Goal: Task Accomplishment & Management: Manage account settings

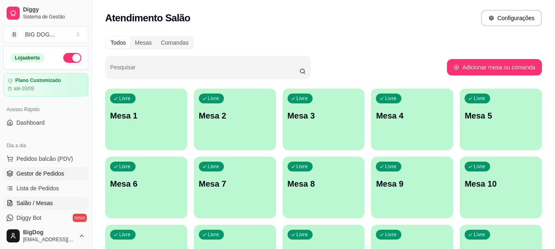
click at [42, 172] on span "Gestor de Pedidos" at bounding box center [40, 174] width 48 height 8
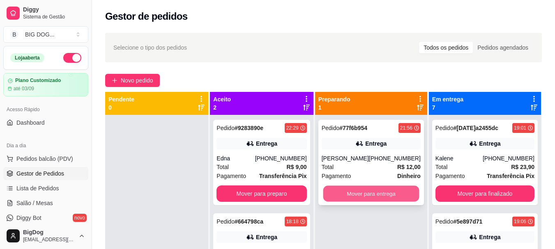
click at [368, 189] on button "Mover para entrega" at bounding box center [371, 194] width 96 height 16
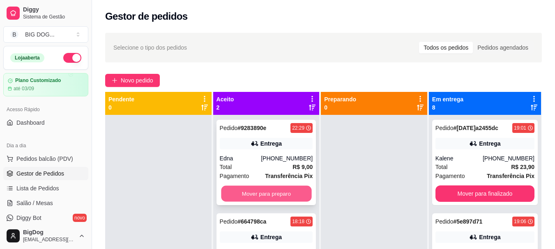
click at [245, 192] on button "Mover para preparo" at bounding box center [266, 194] width 90 height 16
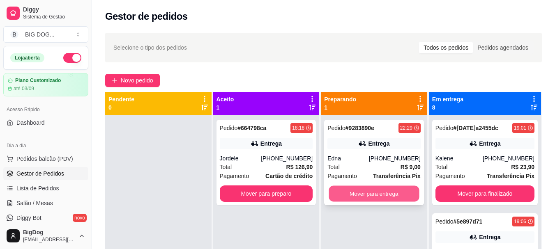
click at [401, 190] on button "Mover para entrega" at bounding box center [374, 194] width 90 height 16
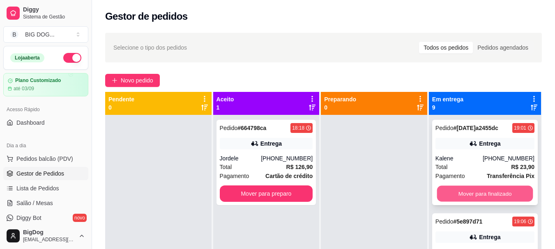
click at [457, 190] on button "Mover para finalizado" at bounding box center [484, 194] width 96 height 16
click at [457, 190] on button "Mover para finalizado" at bounding box center [484, 194] width 99 height 16
click at [457, 191] on button "Mover para finalizado" at bounding box center [484, 194] width 96 height 16
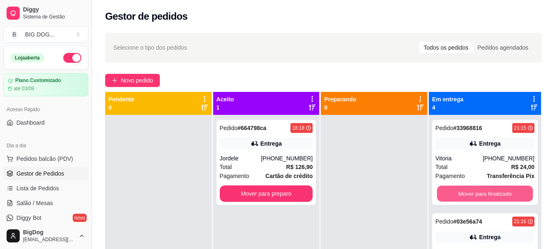
click at [457, 191] on button "Mover para finalizado" at bounding box center [484, 194] width 96 height 16
click at [457, 191] on button "Mover para finalizado" at bounding box center [484, 194] width 99 height 16
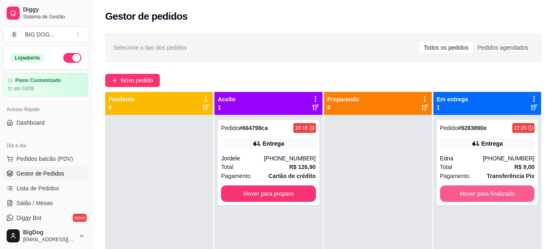
click at [457, 191] on button "Mover para finalizado" at bounding box center [487, 194] width 94 height 16
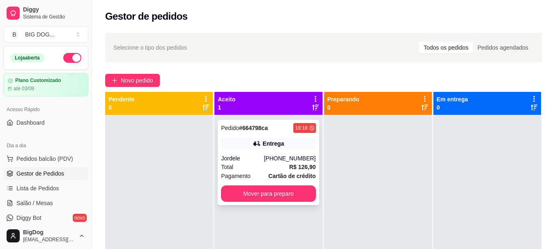
click at [247, 174] on span "Pagamento" at bounding box center [236, 176] width 30 height 9
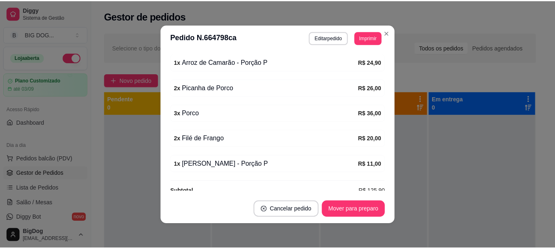
scroll to position [309, 0]
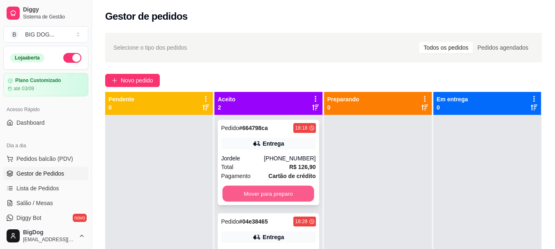
click at [256, 196] on button "Mover para preparo" at bounding box center [269, 194] width 92 height 16
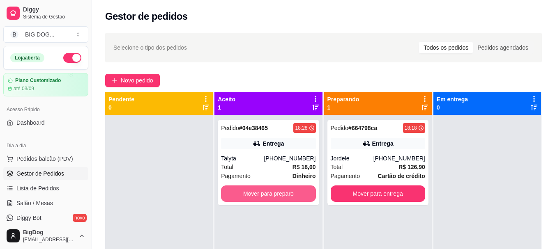
click at [256, 196] on button "Mover para preparo" at bounding box center [268, 194] width 94 height 16
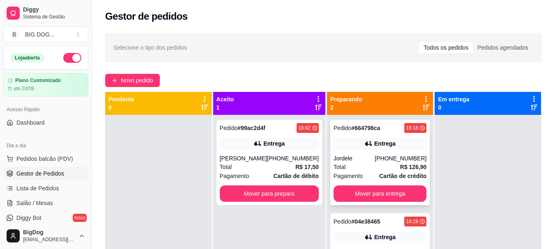
click at [362, 153] on div "Pedido # 664798ca 18:18 Entrega Jordele [PHONE_NUMBER] Total R$ 126,90 Pagament…" at bounding box center [380, 162] width 100 height 85
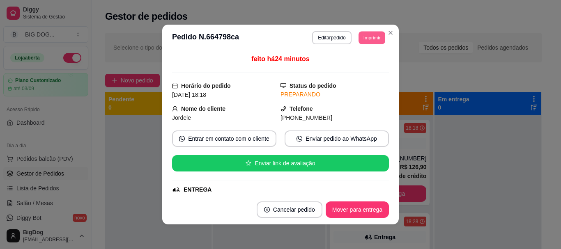
click at [372, 34] on button "Imprimir" at bounding box center [371, 37] width 27 height 13
click at [349, 68] on button "IMPRESSORA" at bounding box center [353, 66] width 60 height 13
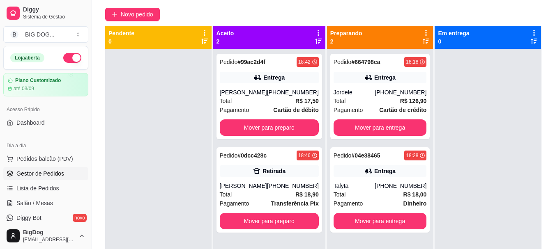
scroll to position [79, 0]
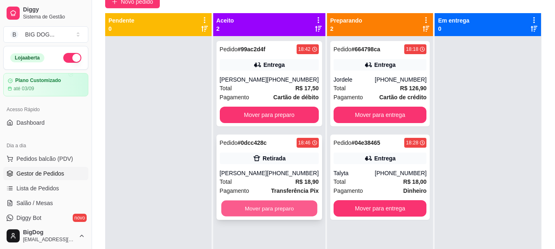
click at [288, 210] on button "Mover para preparo" at bounding box center [269, 209] width 96 height 16
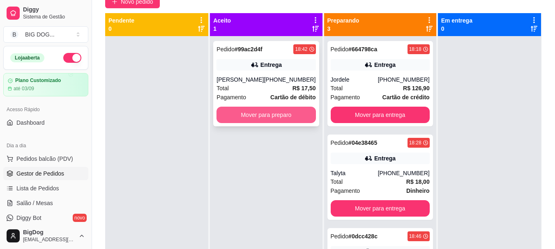
click at [275, 110] on button "Mover para preparo" at bounding box center [265, 115] width 99 height 16
